Goal: Task Accomplishment & Management: Manage account settings

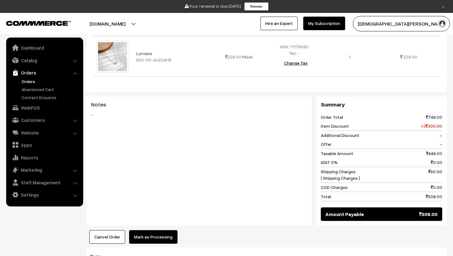
scroll to position [304, 0]
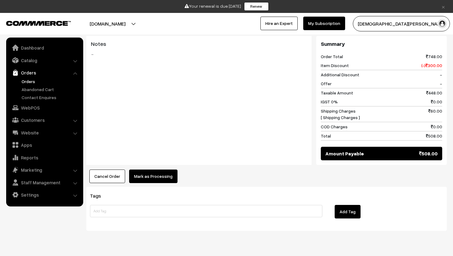
click at [156, 170] on button "Mark as Processing" at bounding box center [153, 177] width 48 height 14
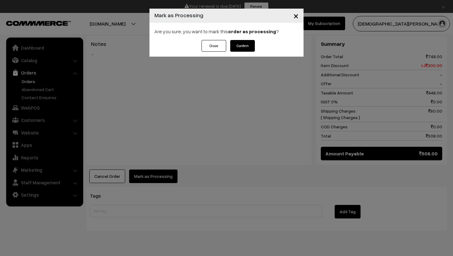
click at [243, 47] on button "Confirm" at bounding box center [242, 46] width 25 height 12
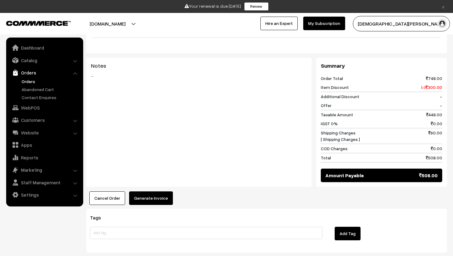
scroll to position [304, 0]
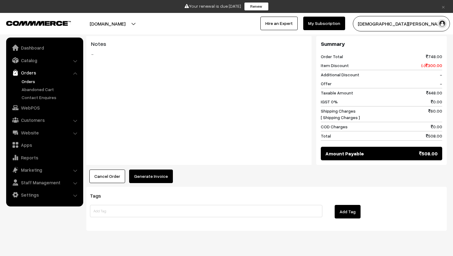
click at [139, 170] on button "Generate Invoice" at bounding box center [151, 177] width 44 height 14
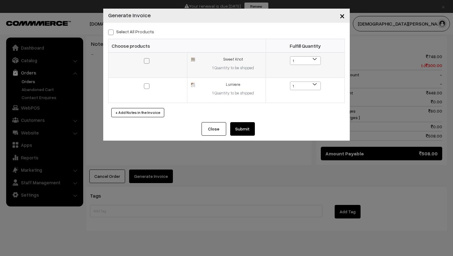
click at [146, 63] on span at bounding box center [147, 61] width 6 height 6
click at [145, 59] on input "checkbox" at bounding box center [143, 57] width 4 height 4
checkbox input "true"
click at [145, 87] on span at bounding box center [147, 86] width 6 height 6
click at [145, 84] on input "checkbox" at bounding box center [143, 82] width 4 height 4
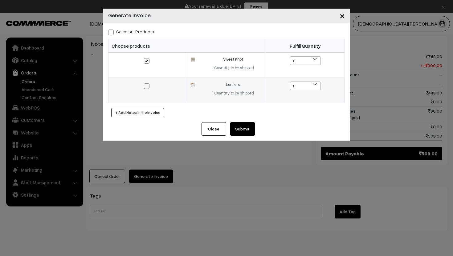
checkbox input "true"
click at [242, 127] on button "Submit" at bounding box center [242, 129] width 25 height 14
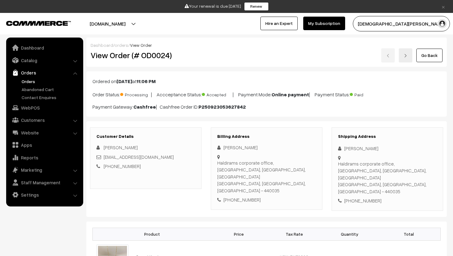
scroll to position [304, 0]
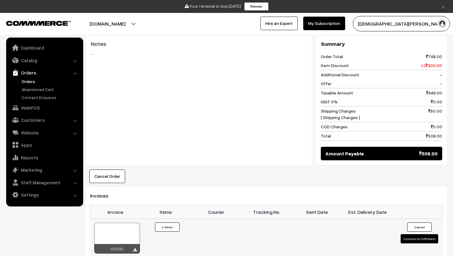
click at [413, 234] on button "Convert to Fulfilment" at bounding box center [419, 238] width 38 height 9
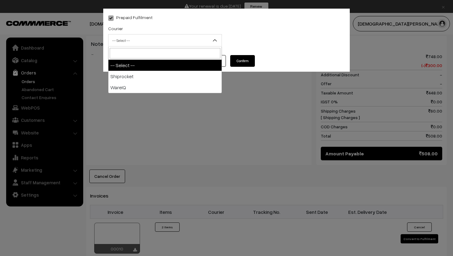
click at [189, 38] on span "-- Select --" at bounding box center [164, 40] width 113 height 11
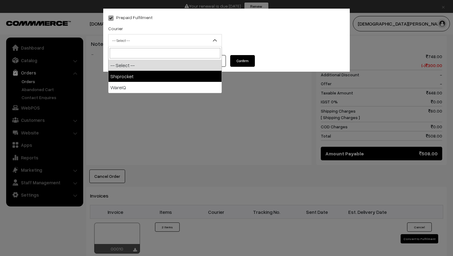
select select "1"
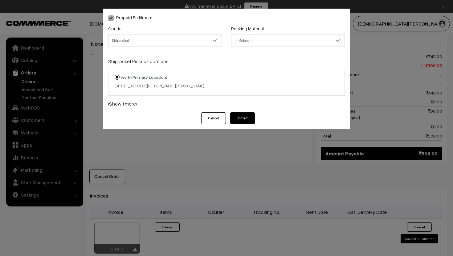
click at [257, 39] on span "-- Select --" at bounding box center [287, 40] width 113 height 11
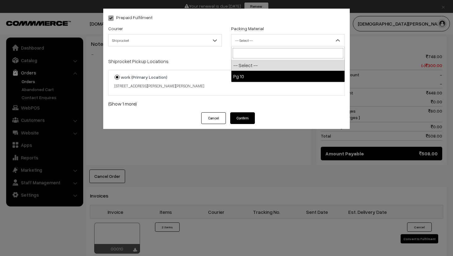
select select "1"
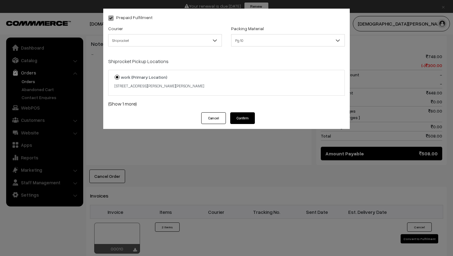
click at [244, 114] on button "Confirm" at bounding box center [242, 118] width 25 height 12
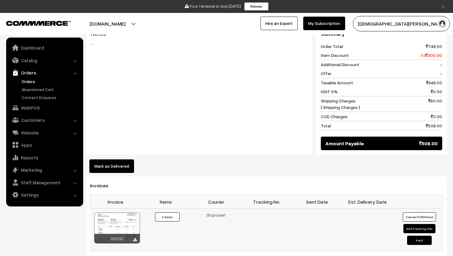
scroll to position [317, 0]
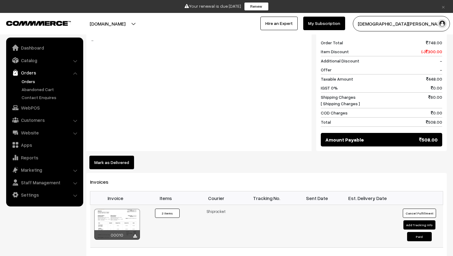
click at [417, 220] on button "Add Tracking Info" at bounding box center [419, 224] width 32 height 9
select select "1"
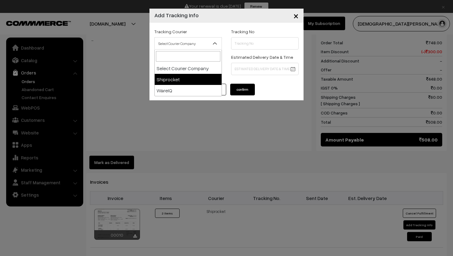
click at [211, 42] on span "Select Courier Company" at bounding box center [188, 43] width 67 height 11
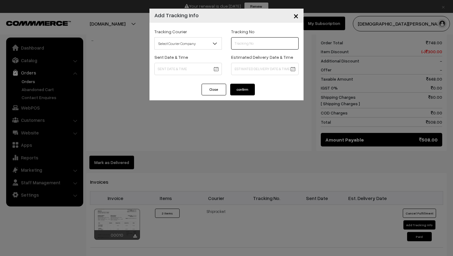
click at [252, 43] on input "text" at bounding box center [264, 43] width 67 height 12
click at [212, 95] on button "Close" at bounding box center [213, 90] width 25 height 12
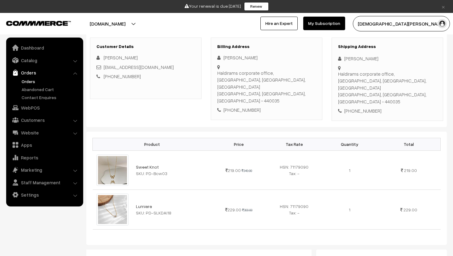
scroll to position [90, 0]
click at [114, 158] on img at bounding box center [112, 169] width 32 height 31
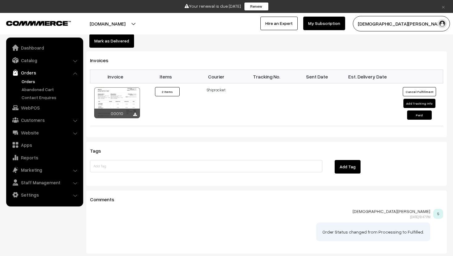
scroll to position [462, 0]
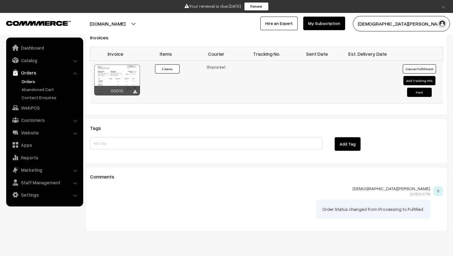
click at [410, 76] on button "Add Tracking Info" at bounding box center [419, 80] width 32 height 9
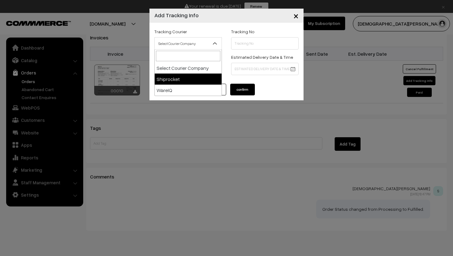
click at [208, 46] on span "Select Courier Company" at bounding box center [188, 43] width 67 height 11
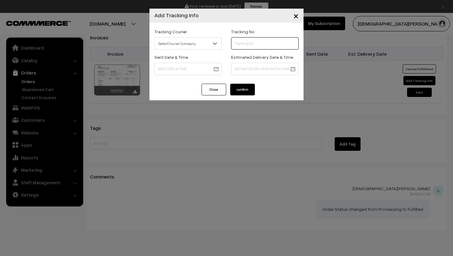
click at [246, 42] on input "text" at bounding box center [264, 43] width 67 height 12
paste input "SF1486529263SPF"
type input "SF1486529263SPF"
click at [216, 38] on span at bounding box center [217, 45] width 6 height 15
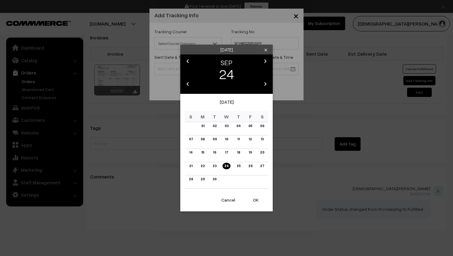
click at [237, 166] on link "25" at bounding box center [237, 166] width 7 height 6
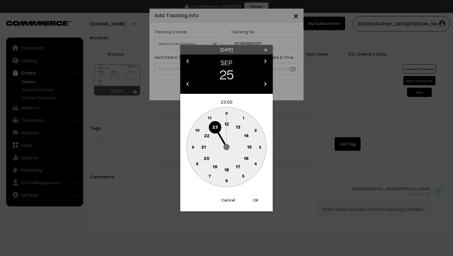
click at [255, 197] on button "OK" at bounding box center [255, 200] width 25 height 14
click at [259, 199] on button "OK" at bounding box center [255, 200] width 25 height 14
type input "25-09-2025 23:00"
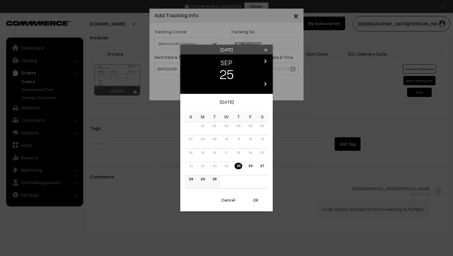
click at [189, 179] on link "28" at bounding box center [191, 179] width 8 height 6
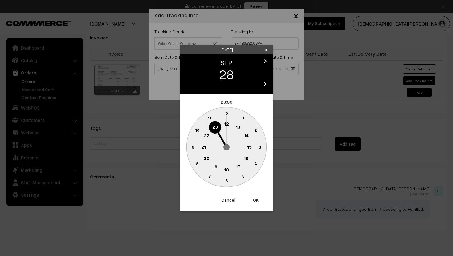
click at [256, 198] on button "OK" at bounding box center [255, 200] width 25 height 14
type input "28-09-2025 23:00"
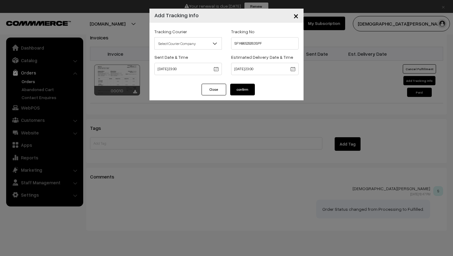
click at [249, 90] on button "confirm" at bounding box center [242, 90] width 25 height 12
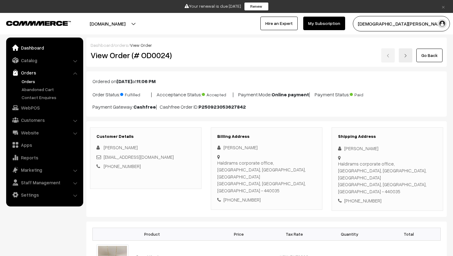
click at [29, 51] on link "Dashboard" at bounding box center [44, 47] width 73 height 11
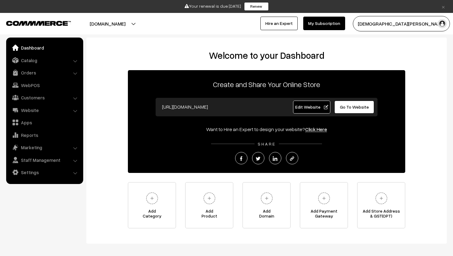
scroll to position [27, 0]
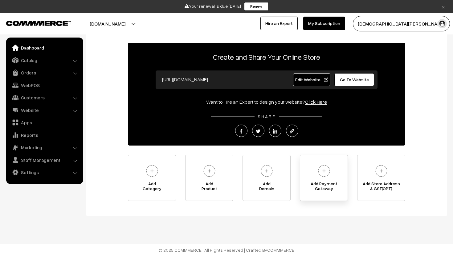
click at [320, 178] on img at bounding box center [323, 171] width 17 height 17
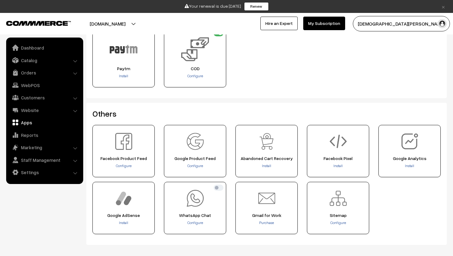
scroll to position [241, 0]
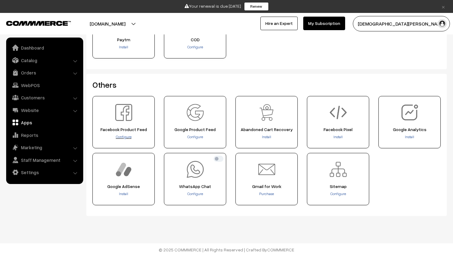
click at [128, 137] on span "Configure" at bounding box center [124, 137] width 16 height 5
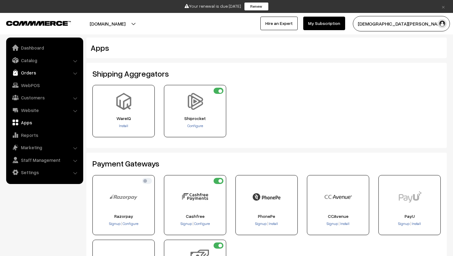
click at [40, 73] on link "Orders" at bounding box center [44, 72] width 73 height 11
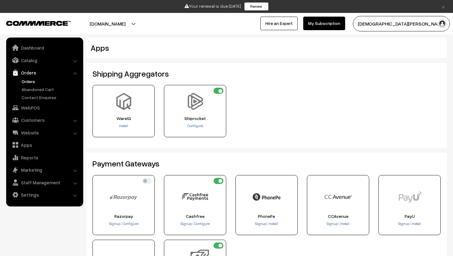
click at [35, 82] on link "Orders" at bounding box center [50, 81] width 61 height 6
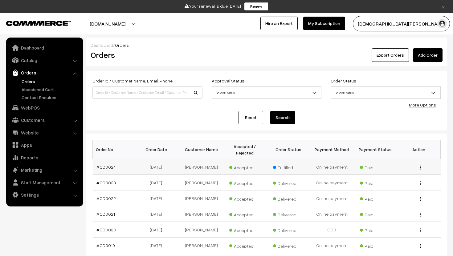
click at [106, 166] on link "#OD0024" at bounding box center [105, 166] width 19 height 5
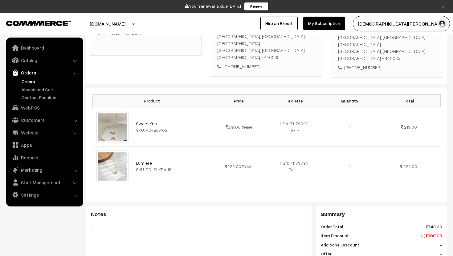
scroll to position [135, 0]
